Goal: Task Accomplishment & Management: Complete application form

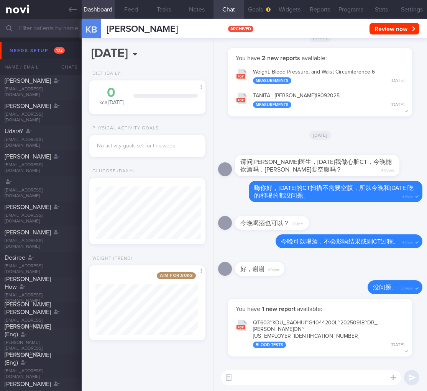
select select "8"
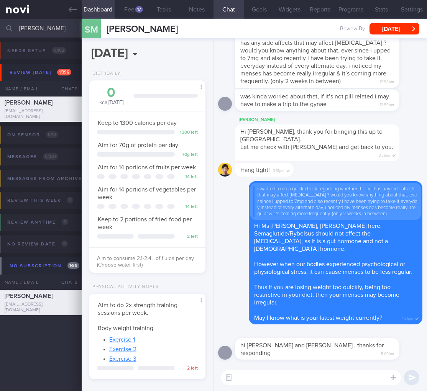
select select "8"
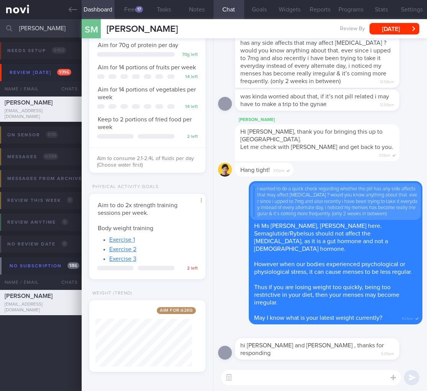
drag, startPoint x: 51, startPoint y: 26, endPoint x: -80, endPoint y: 13, distance: 131.3
click at [0, 13] on html "You are offline! Some functionality will be unavailable Patients New Users Coac…" at bounding box center [213, 195] width 427 height 391
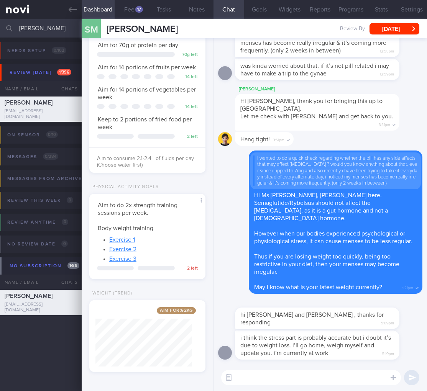
click at [314, 383] on textarea at bounding box center [311, 377] width 180 height 15
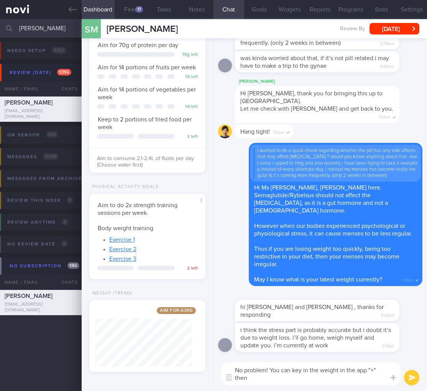
scroll to position [0, 0]
type textarea "No problem! You can key in the weight in the app "+" then "Weight""
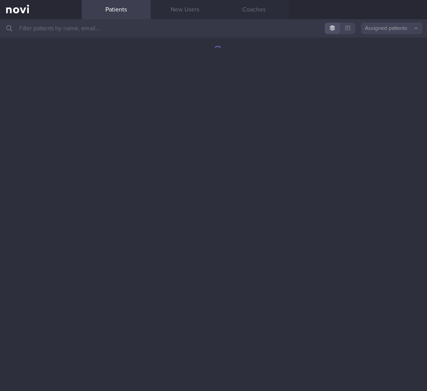
click at [134, 34] on input "text" at bounding box center [213, 28] width 427 height 18
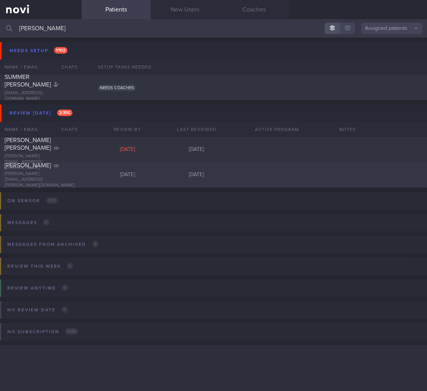
type input "nicole"
click at [70, 169] on div "Nicole" at bounding box center [40, 166] width 70 height 8
select select "8"
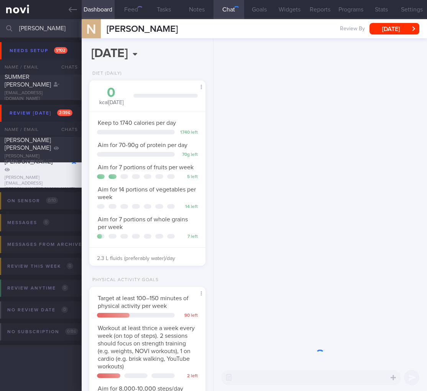
scroll to position [48, 97]
click at [137, 10] on div "button" at bounding box center [139, 9] width 7 height 7
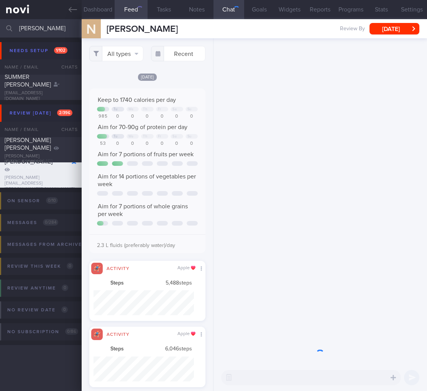
scroll to position [106, 0]
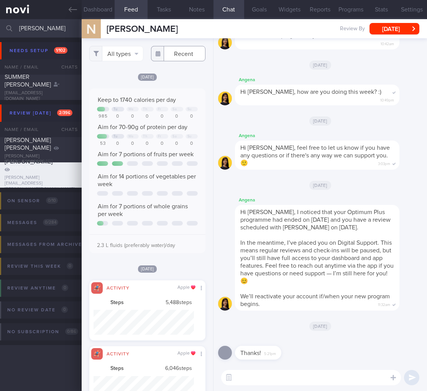
click at [171, 56] on input "text" at bounding box center [178, 53] width 54 height 15
click at [120, 53] on button "All types" at bounding box center [116, 53] width 54 height 15
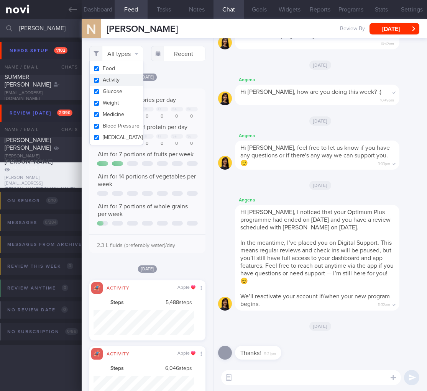
click at [117, 79] on button "Activity" at bounding box center [117, 79] width 54 height 11
checkbox input "false"
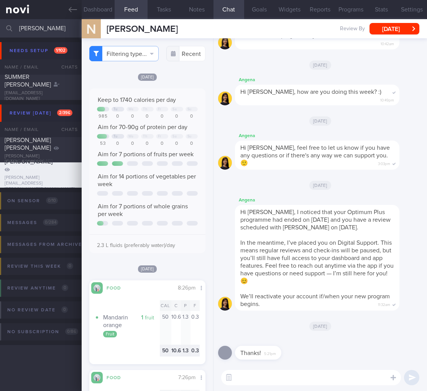
click at [158, 218] on div "Aim for 7 portions of whole grains per week" at bounding box center [147, 210] width 101 height 15
click at [382, 100] on div "Angena Hi Nicole, how are you doing this week? :) 10:49pm" at bounding box center [328, 90] width 187 height 30
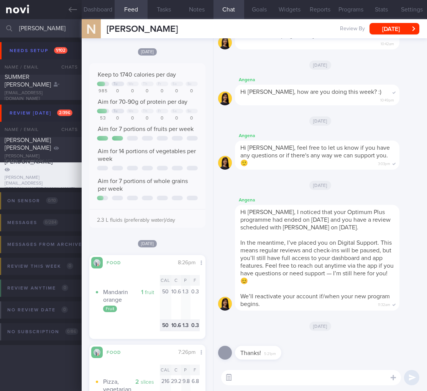
click at [227, 372] on button "button" at bounding box center [229, 378] width 14 height 14
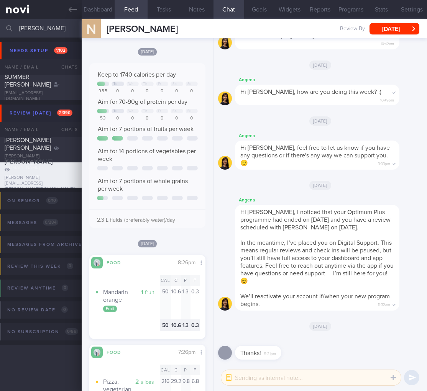
click at [252, 376] on textarea at bounding box center [311, 377] width 180 height 15
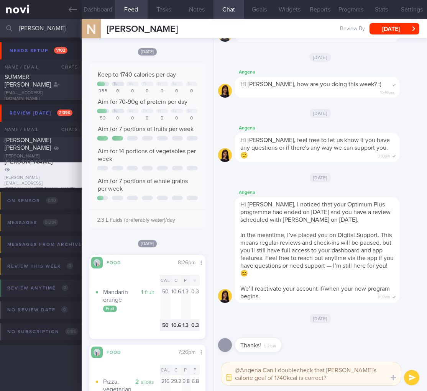
click at [259, 378] on textarea "@Angena Can I doublecheck that Nicole's calorie goal of 1740kcal is correct?" at bounding box center [311, 373] width 180 height 23
click at [104, 5] on button "Dashboard" at bounding box center [98, 9] width 33 height 19
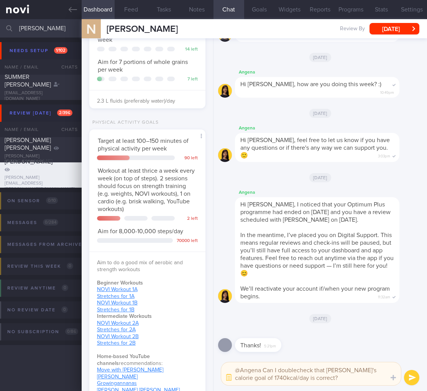
scroll to position [386, 0]
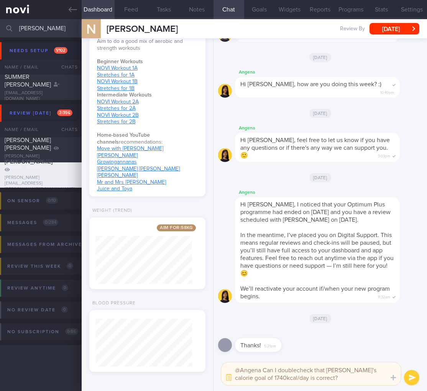
click at [310, 382] on textarea "@Angena Can I doublecheck that Nicole's calorie goal of 1740kcal/day is correct?" at bounding box center [311, 373] width 180 height 23
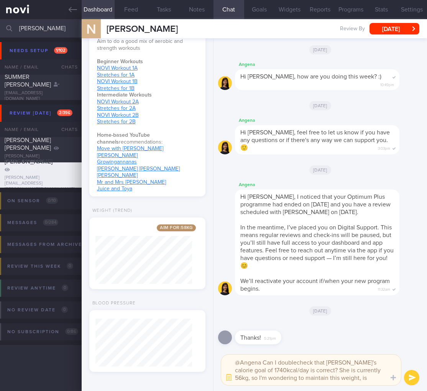
scroll to position [0, 0]
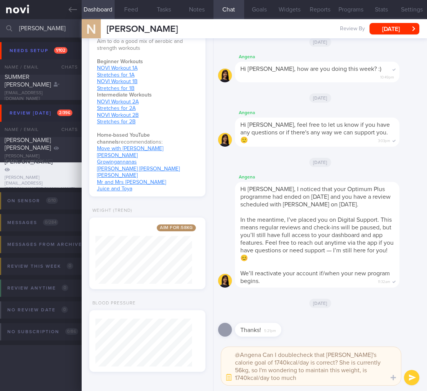
type textarea "@Angena Can I doublecheck that Nicole's calorie goal of 1740kcal/day is correct…"
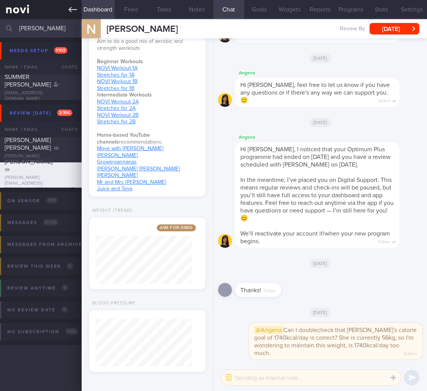
click at [66, 9] on link at bounding box center [41, 9] width 82 height 19
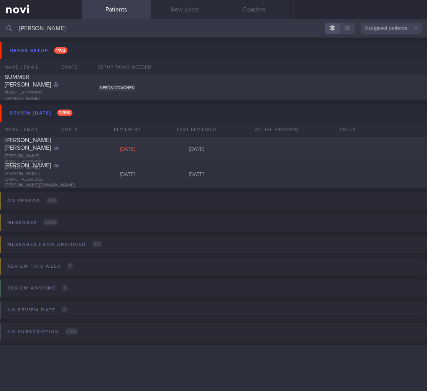
drag, startPoint x: 47, startPoint y: 26, endPoint x: -37, endPoint y: 23, distance: 83.9
click at [0, 23] on html "You are offline! Some functionality will be unavailable Patients New Users Coac…" at bounding box center [213, 195] width 427 height 391
click at [125, 181] on div "Nicole nicole.batchelor@gmail.com Today Today" at bounding box center [213, 174] width 427 height 25
select select "8"
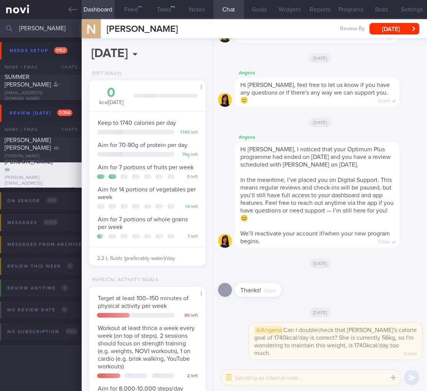
scroll to position [48, 97]
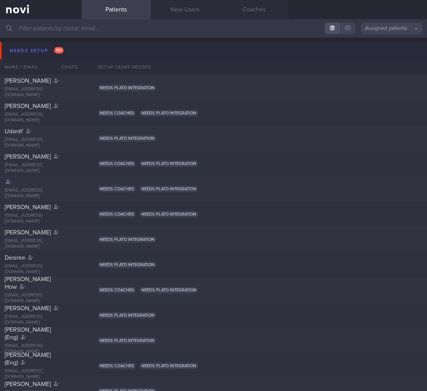
click at [75, 54] on button "Needs setup 101" at bounding box center [214, 50] width 429 height 17
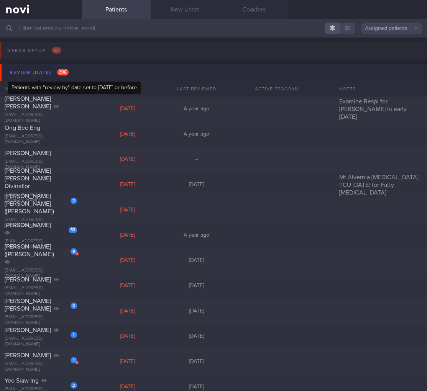
click at [57, 74] on div "Review today 396" at bounding box center [39, 72] width 63 height 10
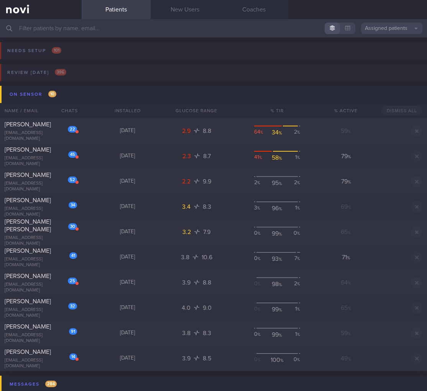
click at [63, 94] on button "On sensor 10" at bounding box center [214, 94] width 429 height 17
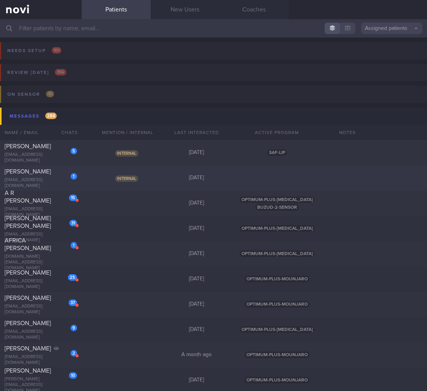
click at [126, 180] on span "Internal" at bounding box center [126, 178] width 23 height 7
select select "8"
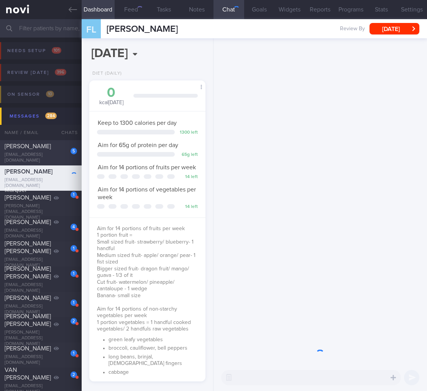
scroll to position [50, 100]
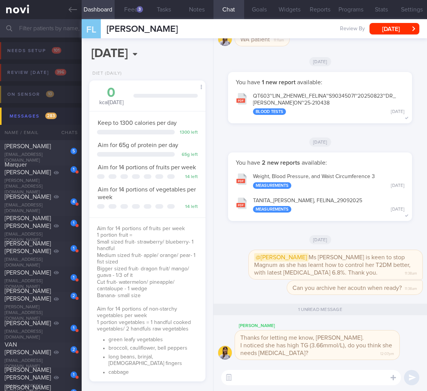
click at [221, 376] on textarea at bounding box center [311, 377] width 180 height 15
click at [227, 375] on button "button" at bounding box center [229, 378] width 14 height 14
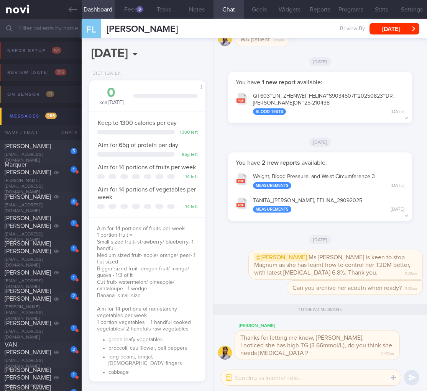
click at [242, 378] on textarea at bounding box center [311, 377] width 180 height 15
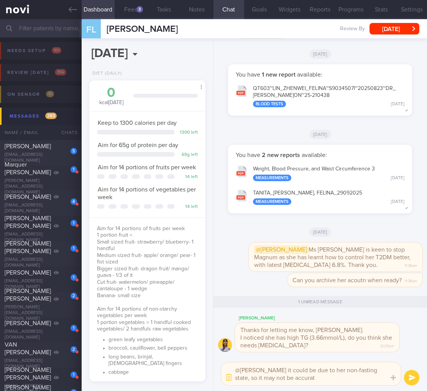
type textarea "@Elizabeth it could be due to her non-fasting state, so it may not be accurate"
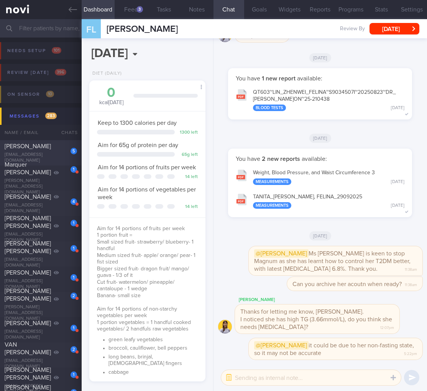
click at [48, 149] on span "LEE YEE KHANG" at bounding box center [28, 146] width 46 height 6
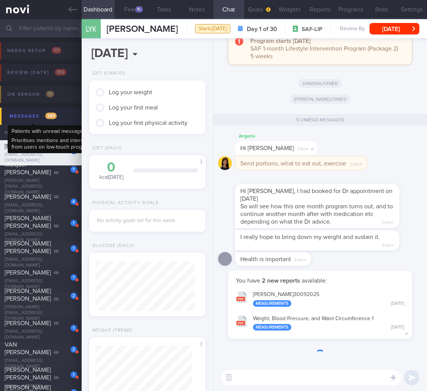
click at [50, 113] on span "283" at bounding box center [50, 116] width 11 height 7
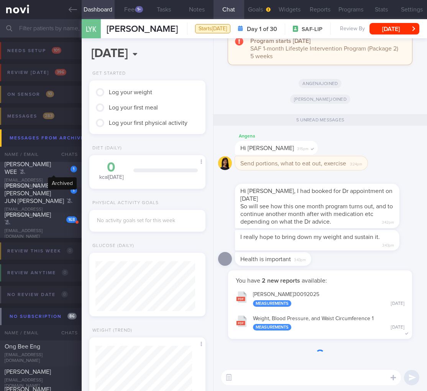
click at [25, 169] on icon at bounding box center [23, 171] width 6 height 5
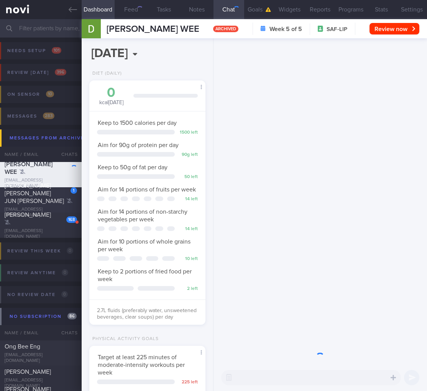
scroll to position [59, 97]
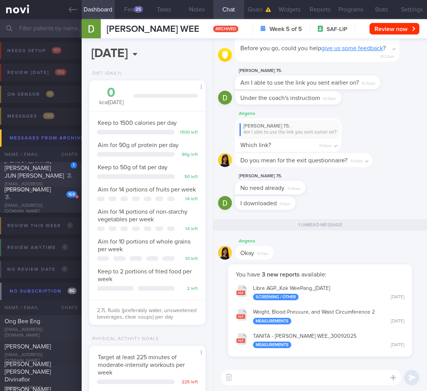
click at [39, 174] on span "SEAN IGNATIUS TAN JUN RONG" at bounding box center [34, 167] width 59 height 21
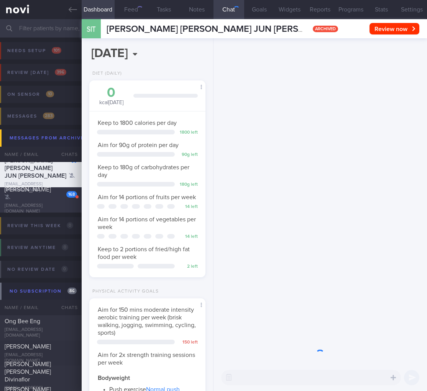
scroll to position [50, 100]
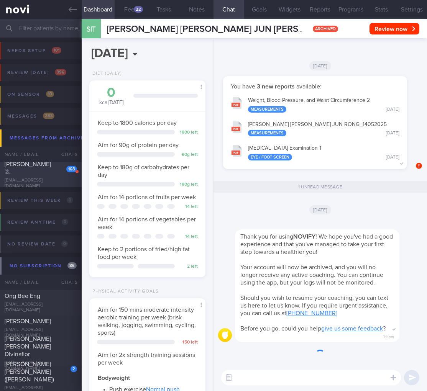
click at [46, 174] on div "Huang Zongren" at bounding box center [40, 167] width 70 height 15
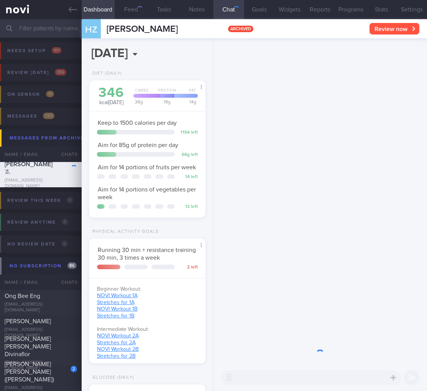
scroll to position [59, 97]
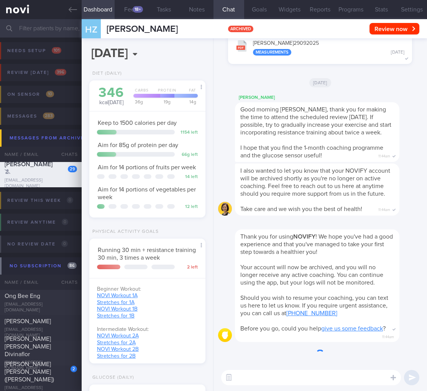
click at [69, 25] on input "text" at bounding box center [213, 28] width 427 height 18
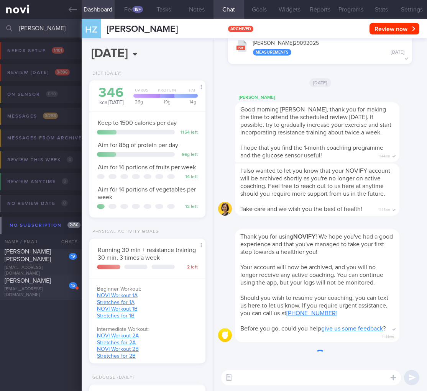
type input "tan yan"
click at [54, 285] on div "Tan Yan Fu" at bounding box center [40, 281] width 70 height 8
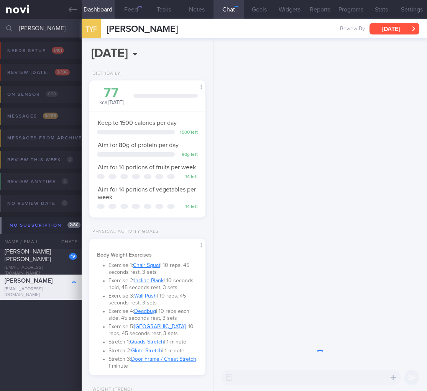
click at [412, 31] on icon "button" at bounding box center [413, 28] width 3 height 5
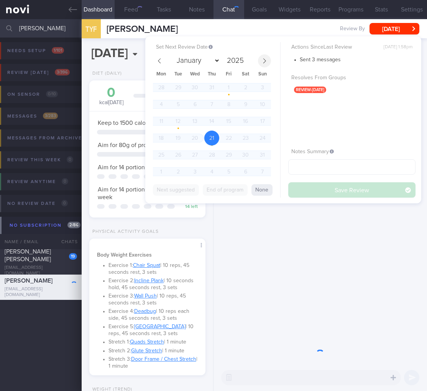
click at [264, 57] on span at bounding box center [264, 60] width 13 height 13
select select "8"
click at [174, 154] on span "30" at bounding box center [177, 154] width 15 height 15
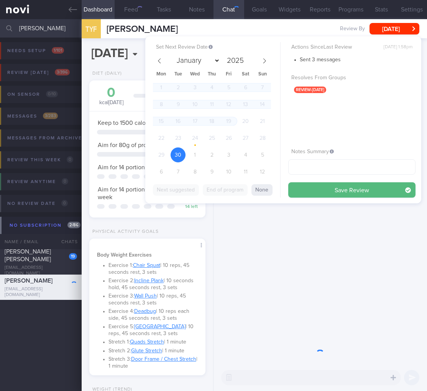
click at [174, 154] on span "30" at bounding box center [177, 154] width 15 height 15
click at [351, 189] on button "Save Review" at bounding box center [351, 189] width 127 height 15
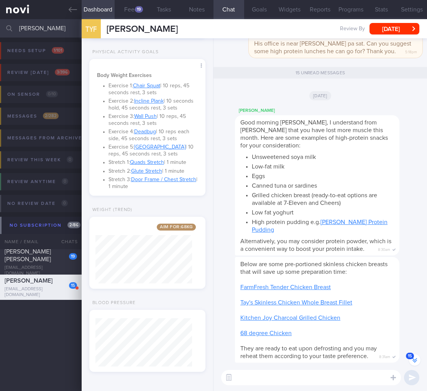
scroll to position [-1344, 0]
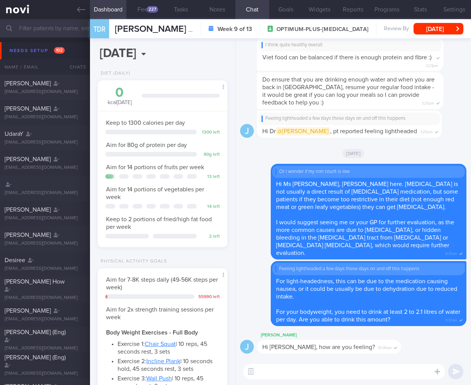
select select "7"
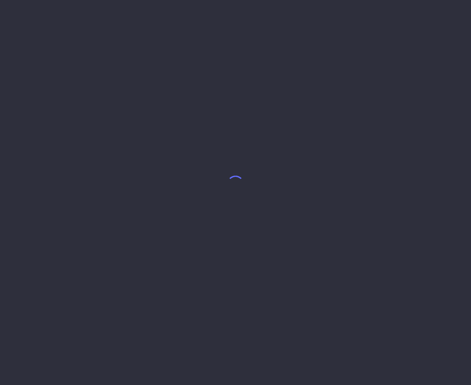
select select "4"
select select "8"
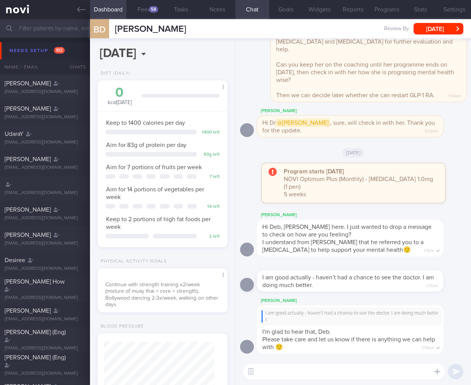
select select "7"
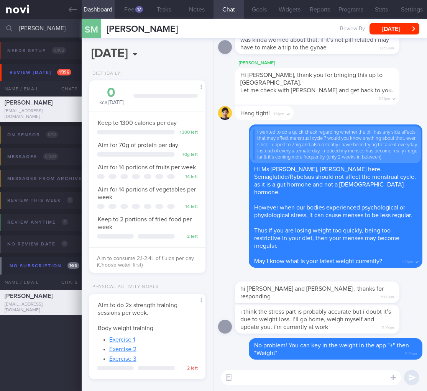
select select "8"
